Goal: Task Accomplishment & Management: Manage account settings

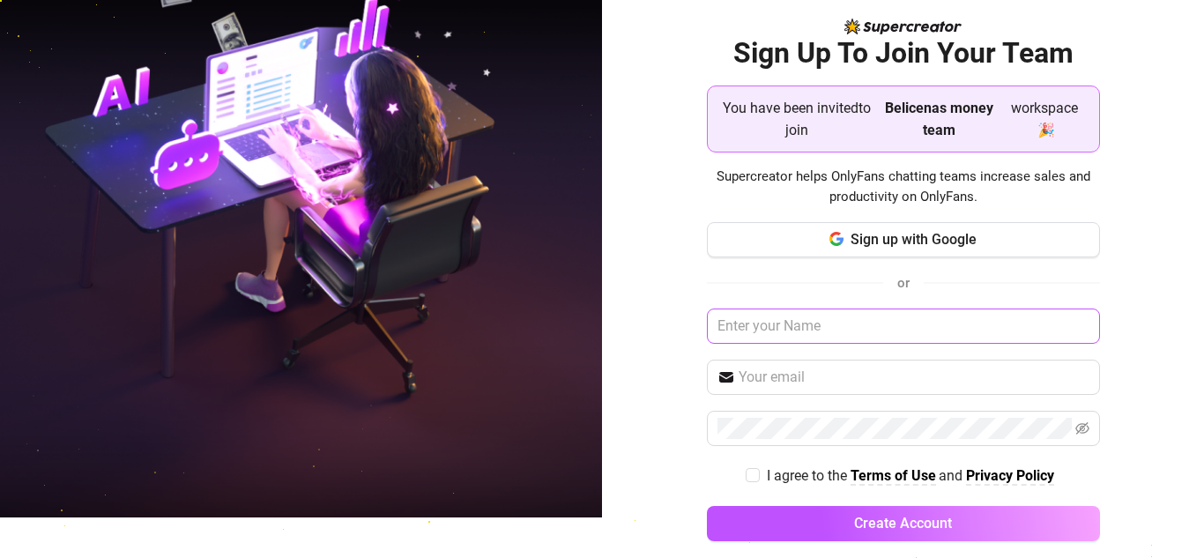
scroll to position [60, 0]
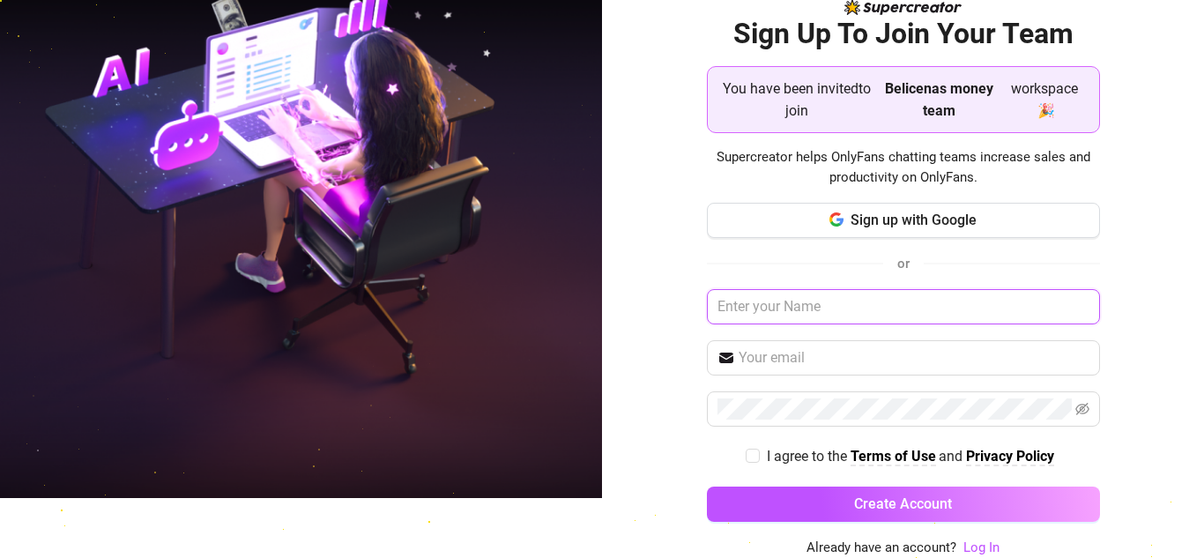
click at [818, 309] on input "text" at bounding box center [903, 306] width 393 height 35
type input "[EMAIL_ADDRESS][DOMAIN_NAME]"
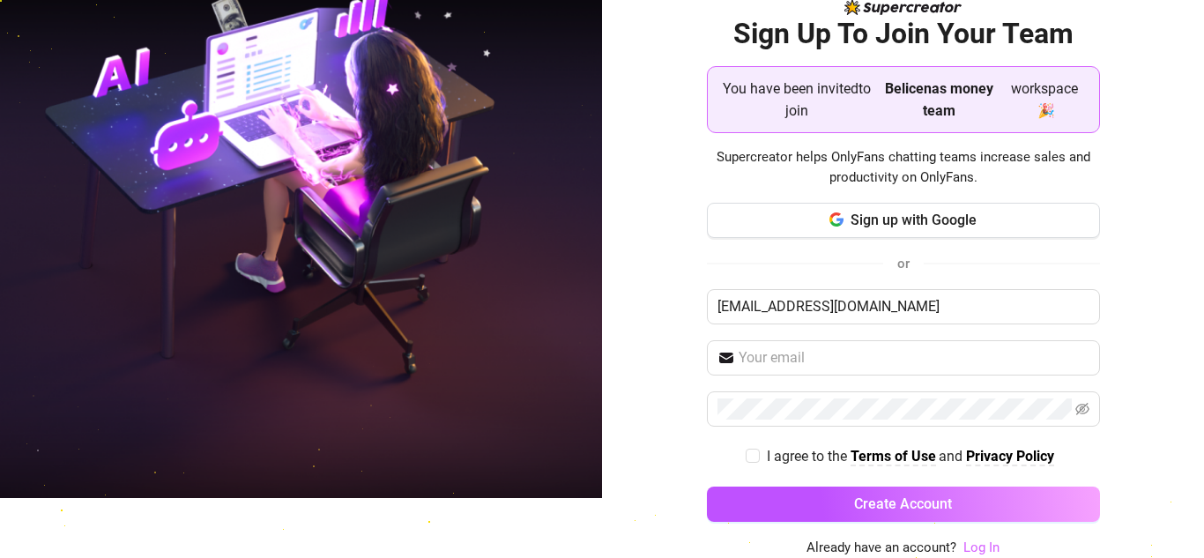
click at [987, 550] on link "Log In" at bounding box center [982, 548] width 36 height 16
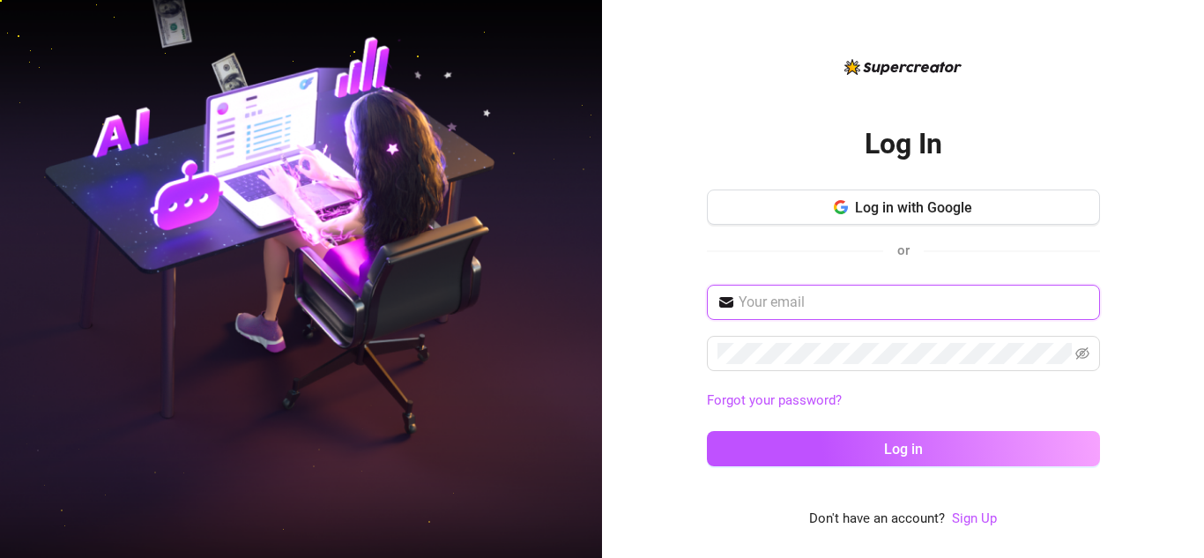
click at [923, 310] on input "text" at bounding box center [914, 302] width 351 height 21
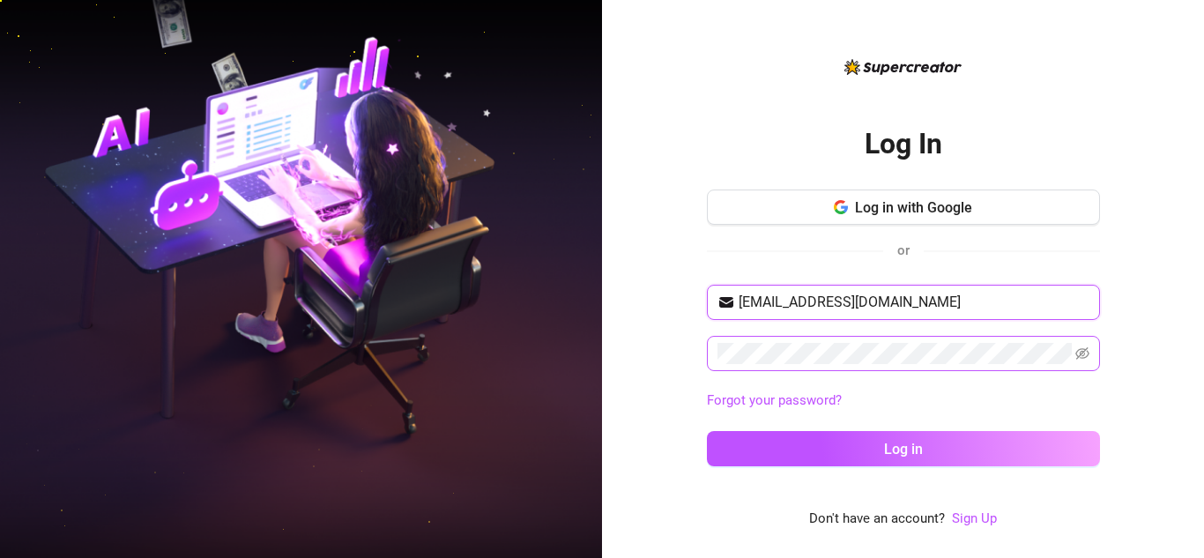
type input "[EMAIL_ADDRESS][DOMAIN_NAME]"
click at [707, 431] on button "Log in" at bounding box center [903, 448] width 393 height 35
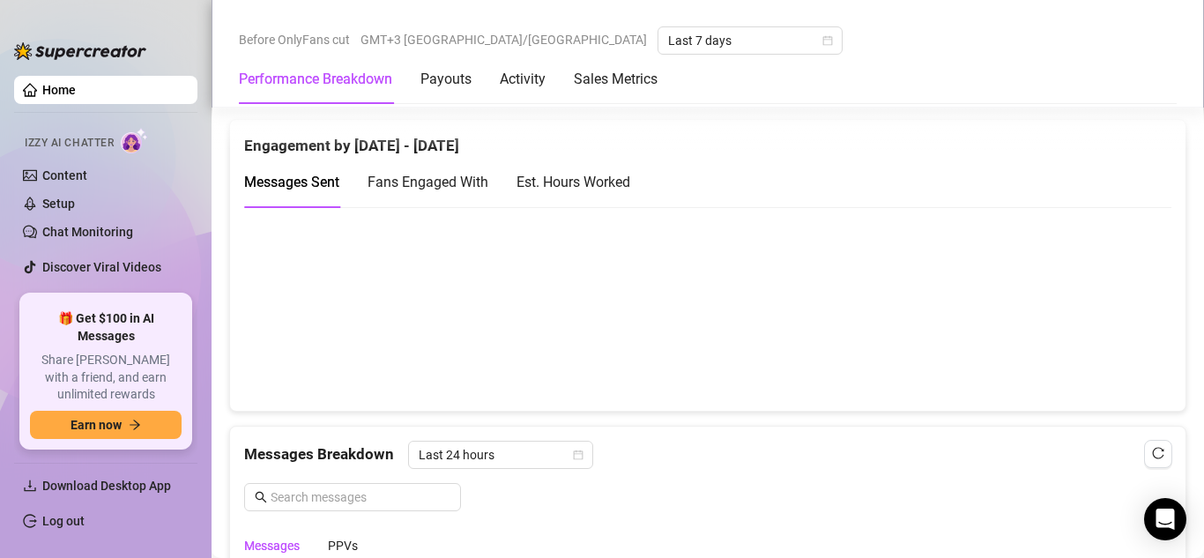
scroll to position [1499, 0]
